Goal: Browse casually: Explore the website without a specific task or goal

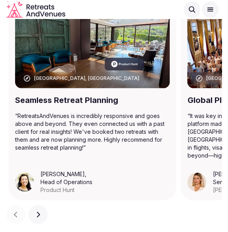
scroll to position [468, 0]
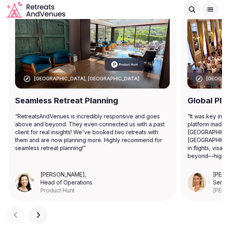
click at [35, 216] on button "Next slide" at bounding box center [38, 215] width 19 height 19
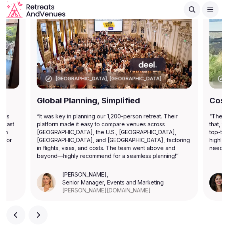
click at [34, 217] on button "Next slide" at bounding box center [38, 215] width 19 height 19
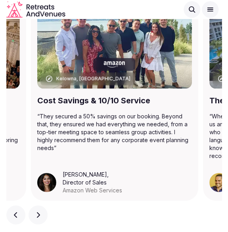
click at [34, 217] on button "Next slide" at bounding box center [38, 215] width 19 height 19
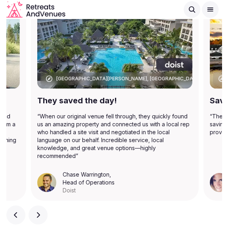
click at [34, 217] on button "Next slide" at bounding box center [38, 215] width 19 height 19
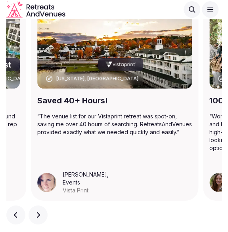
click at [34, 217] on button "Next slide" at bounding box center [38, 215] width 19 height 19
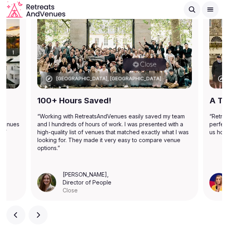
click at [34, 217] on button "Next slide" at bounding box center [38, 215] width 19 height 19
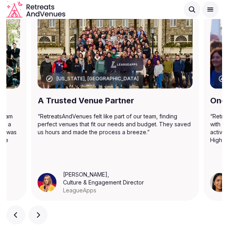
click at [34, 217] on button "Next slide" at bounding box center [38, 215] width 19 height 19
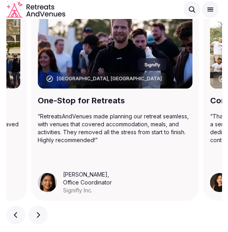
click at [34, 217] on button "Next slide" at bounding box center [38, 215] width 19 height 19
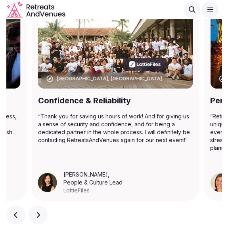
click at [34, 217] on button "Next slide" at bounding box center [38, 215] width 19 height 19
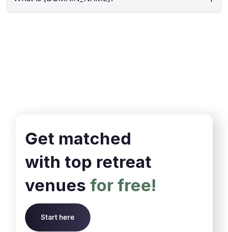
scroll to position [3751, 0]
